Goal: Check status: Check status

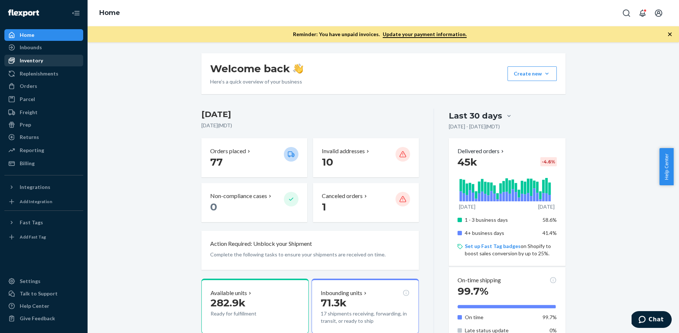
scroll to position [237, 0]
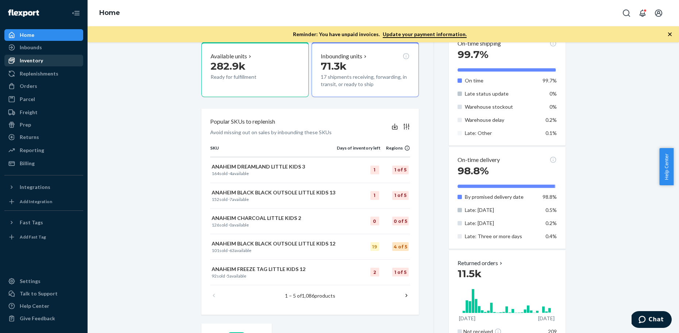
click at [53, 64] on div "Inventory" at bounding box center [43, 60] width 77 height 10
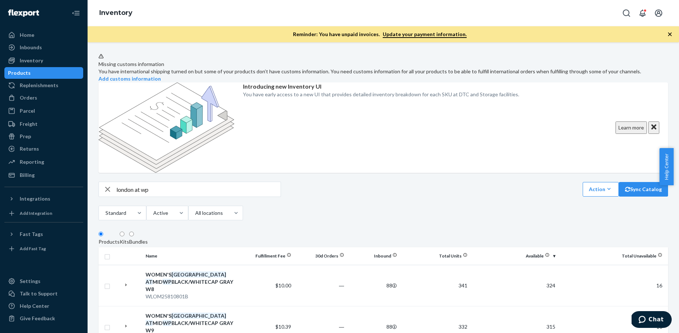
click at [141, 182] on input "london at wp" at bounding box center [198, 189] width 164 height 15
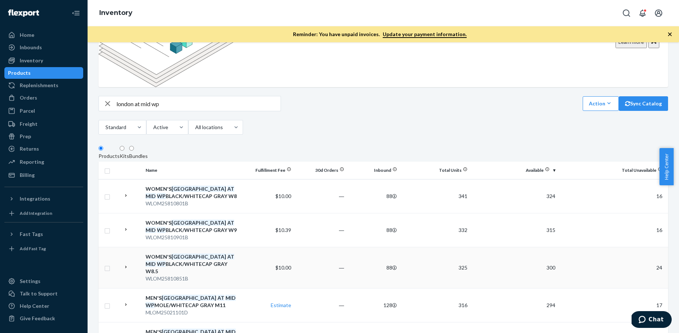
scroll to position [87, 0]
click at [179, 95] on input "london at mid wp" at bounding box center [198, 102] width 164 height 15
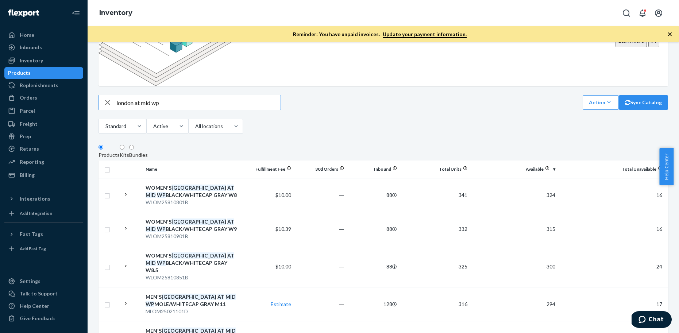
click at [116, 95] on input "london at mid wp" at bounding box center [198, 102] width 164 height 15
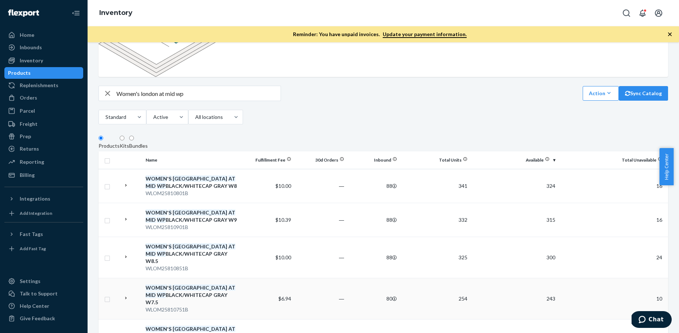
scroll to position [0, 0]
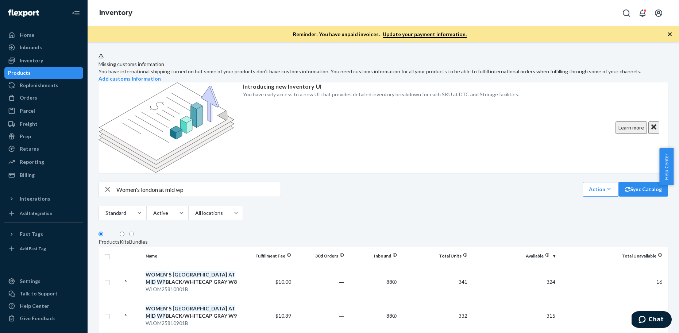
click at [238, 182] on input "Women's london at mid wp" at bounding box center [198, 189] width 164 height 15
type input "Women's london at mid wp w13"
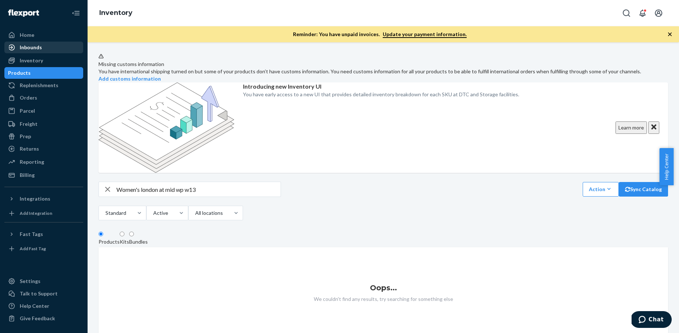
click at [46, 48] on div "Inbounds" at bounding box center [43, 47] width 77 height 10
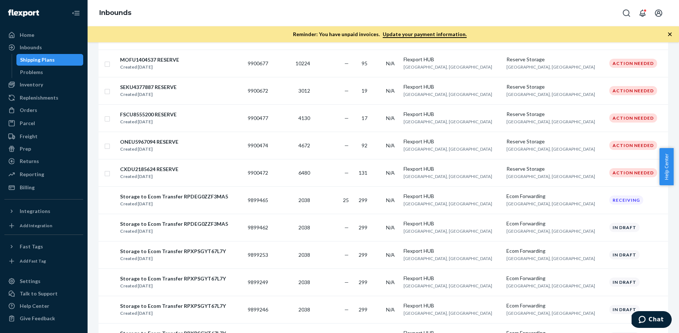
scroll to position [265, 0]
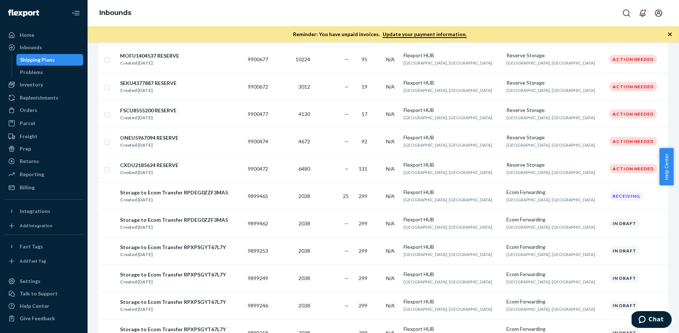
click at [373, 197] on td "299" at bounding box center [363, 195] width 22 height 27
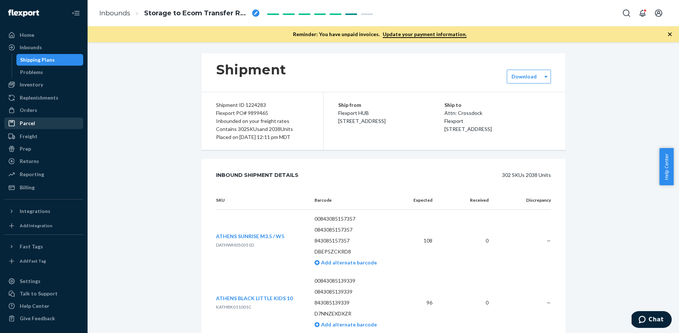
click at [67, 124] on div "Parcel" at bounding box center [43, 123] width 77 height 10
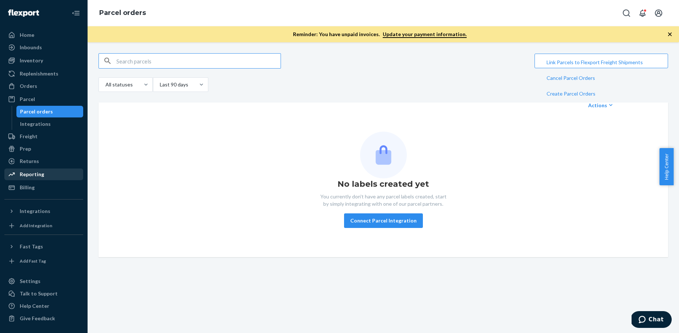
click at [59, 175] on div "Reporting" at bounding box center [43, 174] width 77 height 10
